Goal: Use online tool/utility: Utilize a website feature to perform a specific function

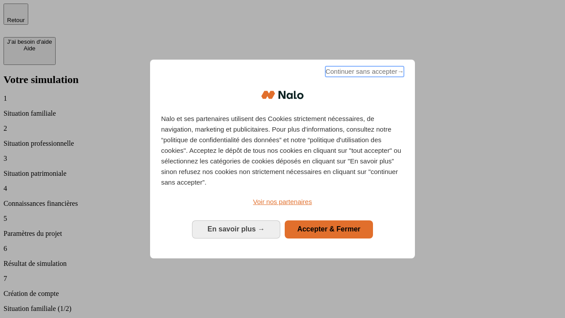
click at [364, 73] on span "Continuer sans accepter →" at bounding box center [364, 71] width 79 height 11
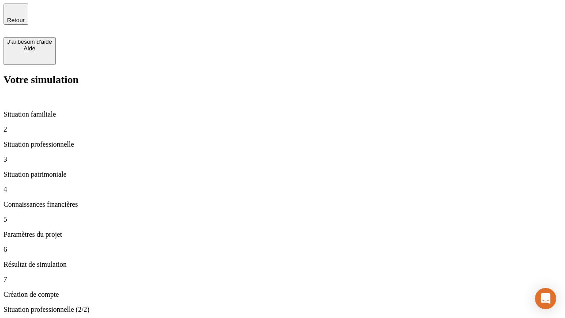
type input "30 000"
type input "1 000"
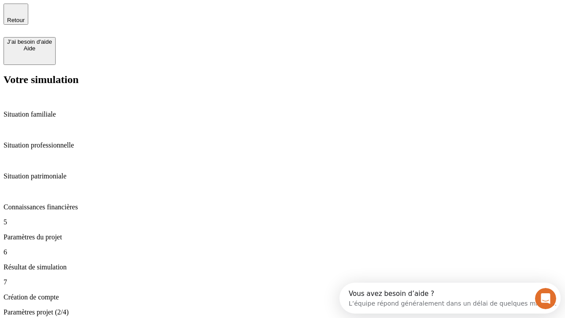
type input "40"
type input "64"
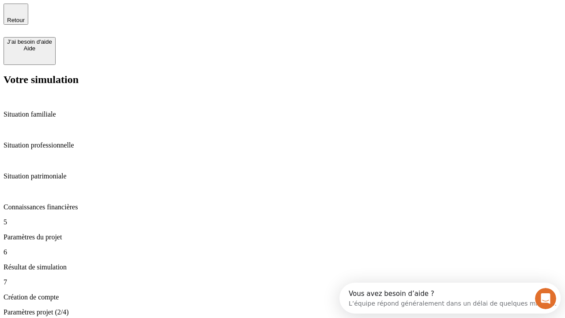
type input "200 000"
type input "640"
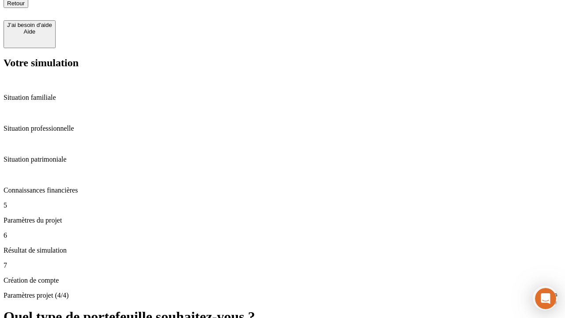
scroll to position [8, 0]
